Goal: Task Accomplishment & Management: Complete application form

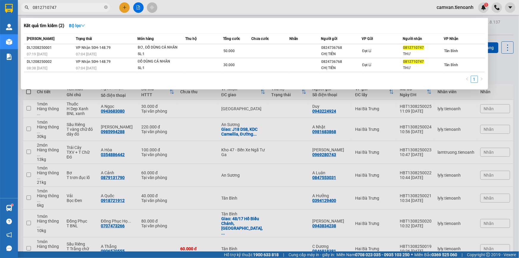
click at [106, 7] on icon "close-circle" at bounding box center [106, 7] width 4 height 4
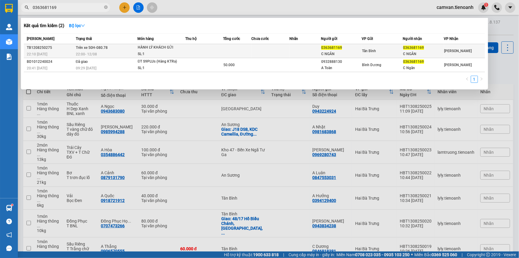
click at [117, 49] on td "Trên xe 50H-080.78 22:00 [DATE]" at bounding box center [105, 51] width 63 height 14
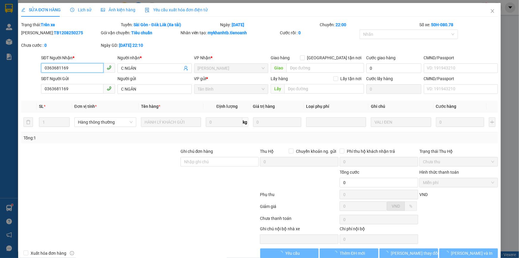
click at [85, 9] on span "Lịch sử" at bounding box center [80, 9] width 21 height 5
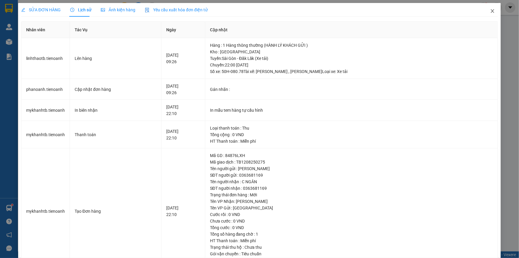
click at [490, 11] on icon "close" at bounding box center [492, 11] width 5 height 5
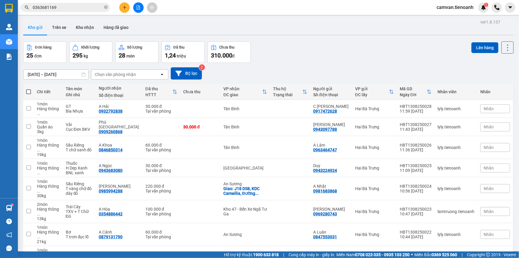
click at [74, 7] on input "0363681169" at bounding box center [68, 7] width 70 height 7
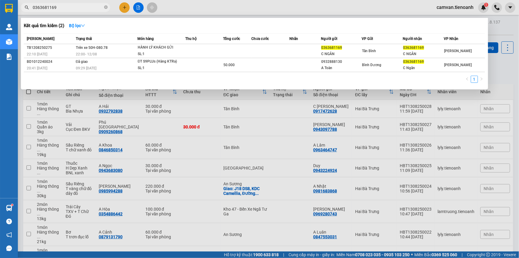
click at [57, 7] on input "0363681169" at bounding box center [68, 7] width 70 height 7
paste input "54886442"
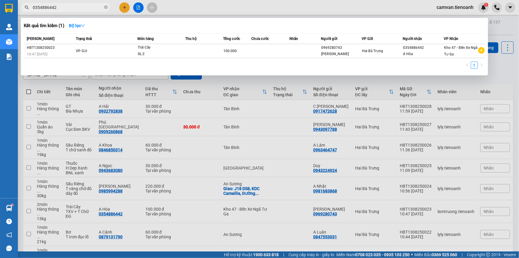
type input "0354886442"
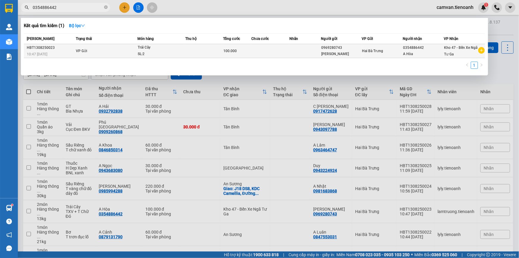
click at [113, 51] on td "VP Gửi" at bounding box center [105, 51] width 63 height 14
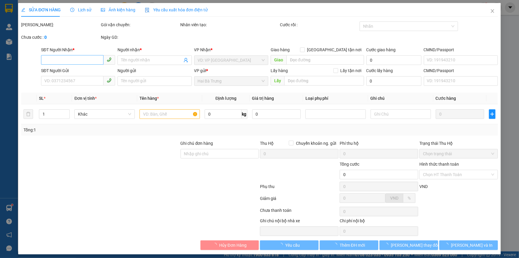
type input "0354886442"
type input "A Hòa"
type input "0969280743"
type input "[PERSON_NAME]"
type input "100.000"
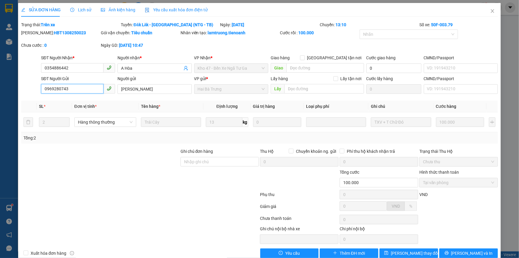
click at [80, 92] on input "0969280743" at bounding box center [72, 89] width 62 height 10
click at [72, 65] on input "0354886442" at bounding box center [72, 68] width 62 height 10
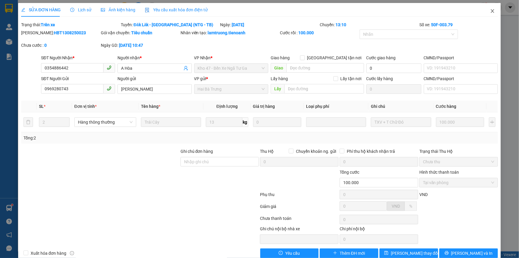
click at [491, 11] on icon "close" at bounding box center [492, 11] width 3 height 4
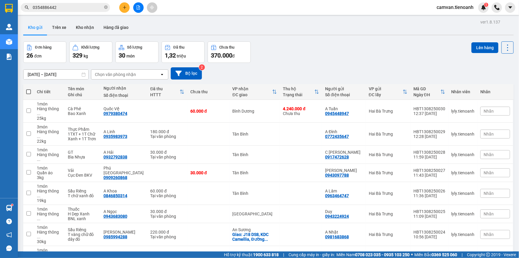
click at [87, 7] on input "0354886442" at bounding box center [68, 7] width 70 height 7
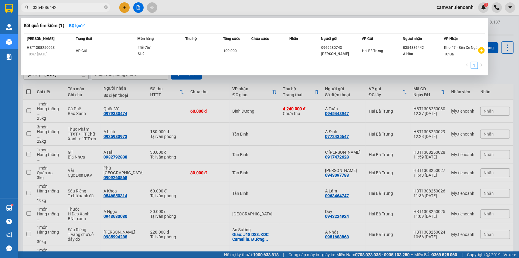
click at [87, 7] on input "0354886442" at bounding box center [68, 7] width 70 height 7
paste input "text"
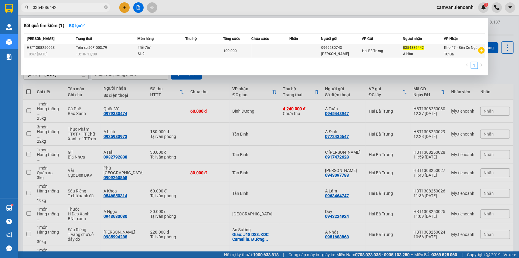
type input "0354886442"
click at [117, 49] on td "Trên xe 50F-003.79 13:10 [DATE]" at bounding box center [105, 51] width 63 height 14
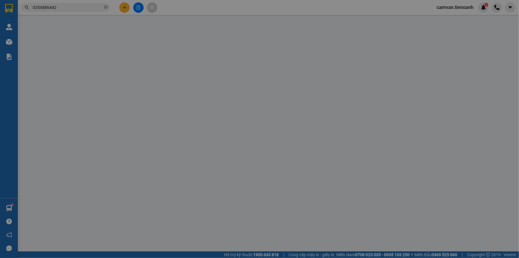
type input "0354886442"
type input "A Hòa"
type input "0969280743"
type input "[PERSON_NAME]"
type input "100.000"
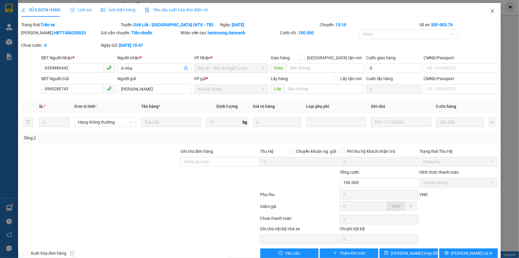
click at [490, 12] on icon "close" at bounding box center [492, 11] width 5 height 5
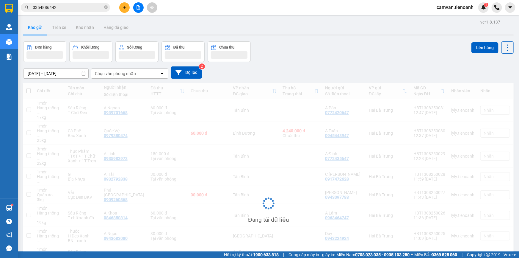
click at [82, 6] on input "0354886442" at bounding box center [68, 7] width 70 height 7
